Goal: Navigation & Orientation: Find specific page/section

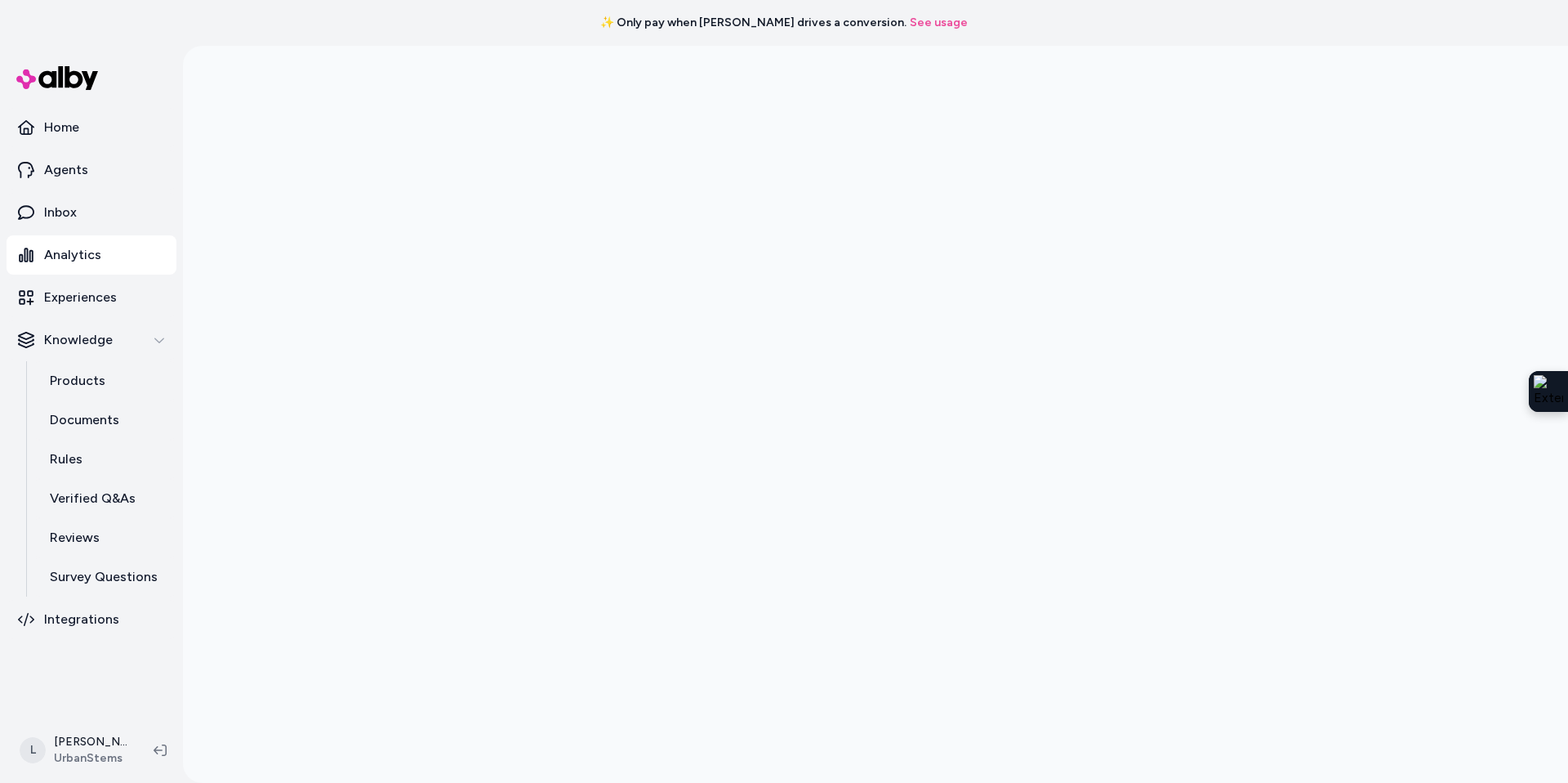
click at [80, 732] on html "✨ Only pay when alby drives a conversion. See usage Home Agents Inbox Analytics…" at bounding box center [784, 392] width 1568 height 783
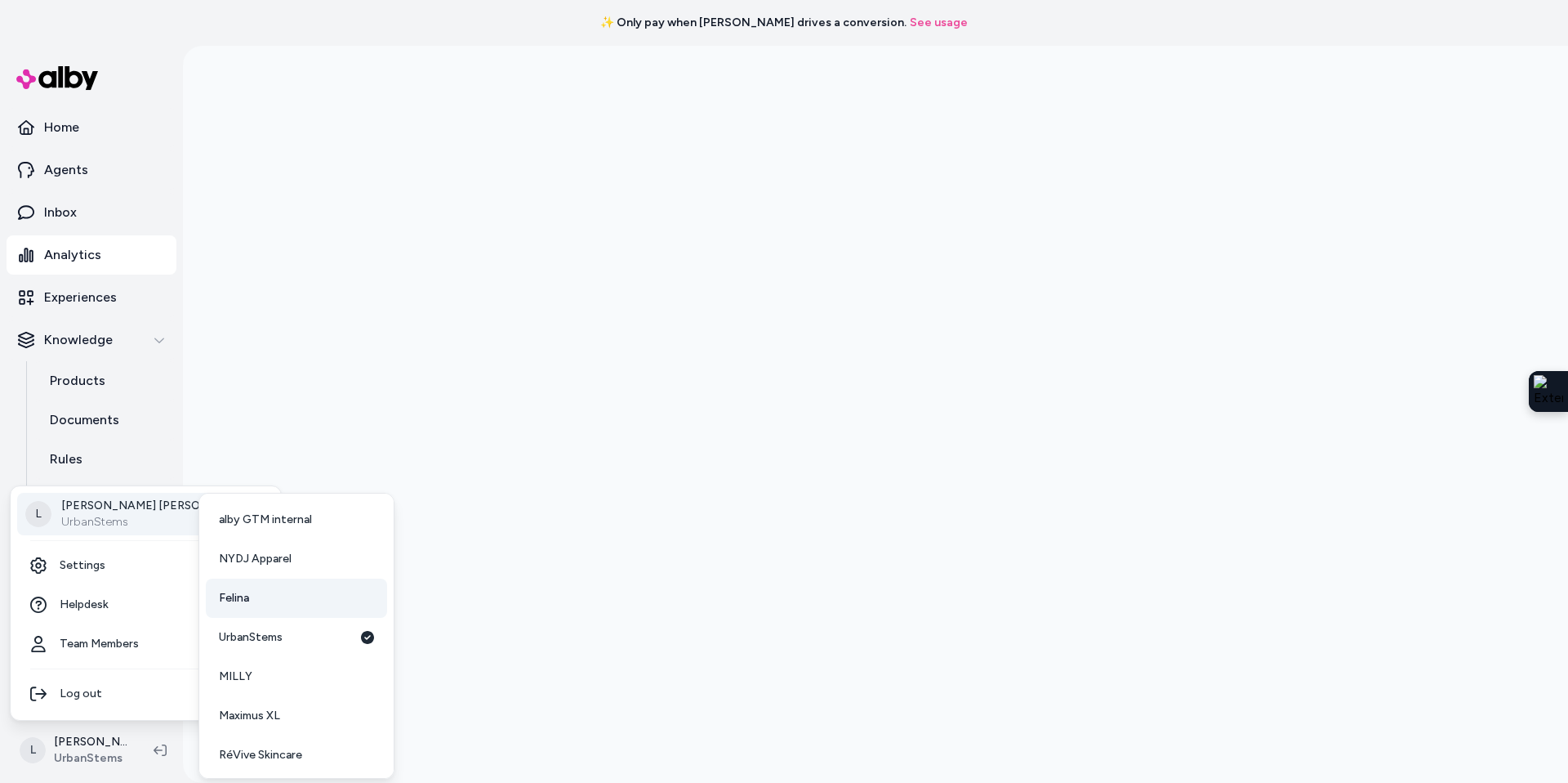
click at [243, 605] on span "Felina" at bounding box center [234, 598] width 30 height 17
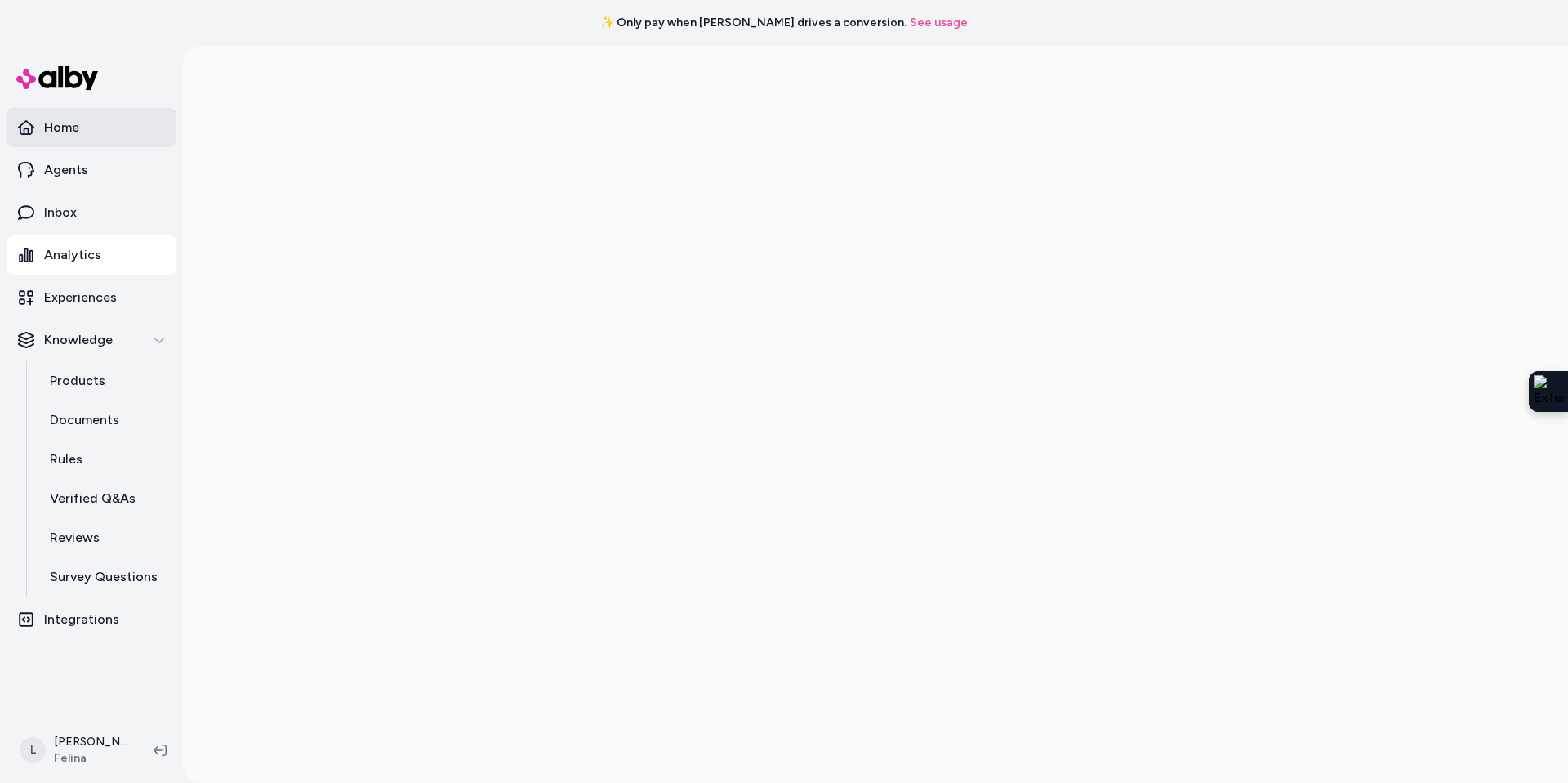
click at [63, 120] on p "Home" at bounding box center [61, 128] width 35 height 20
